Goal: Navigation & Orientation: Find specific page/section

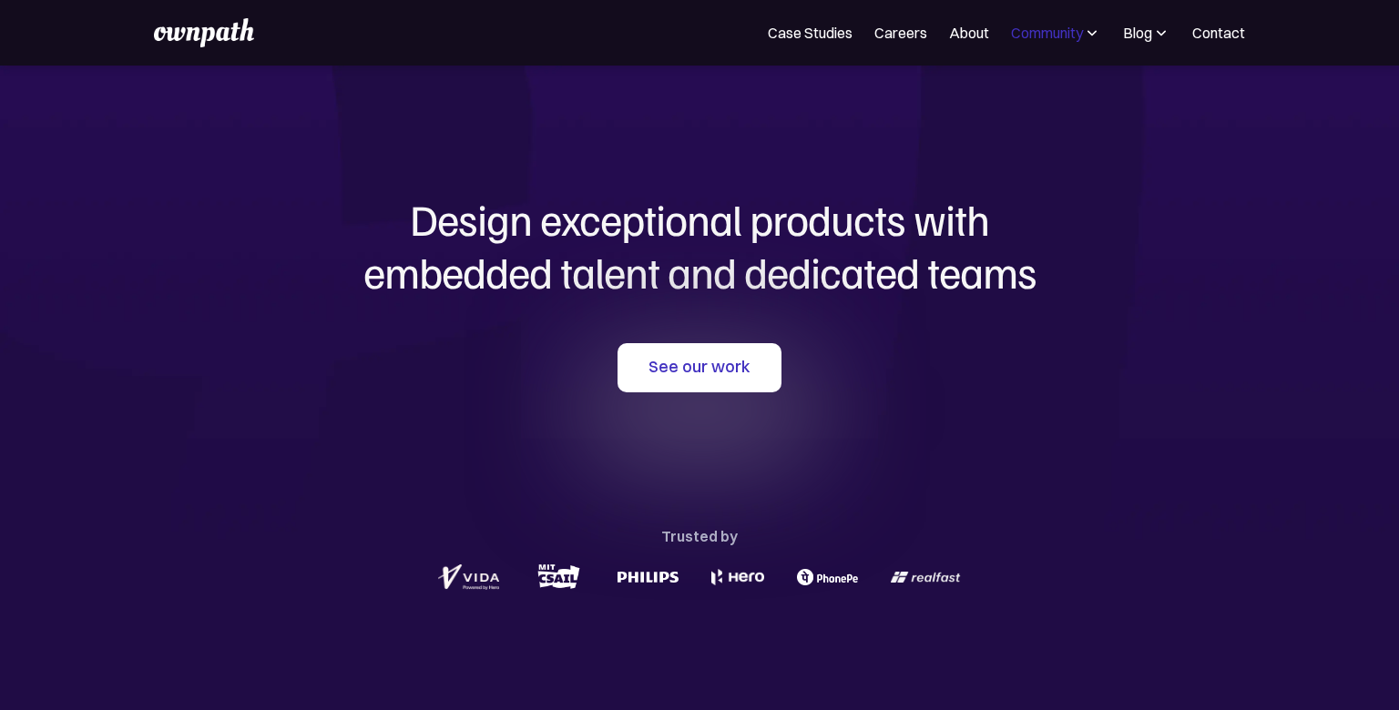
click at [1070, 36] on div "Community" at bounding box center [1047, 33] width 72 height 22
